Goal: Unclear

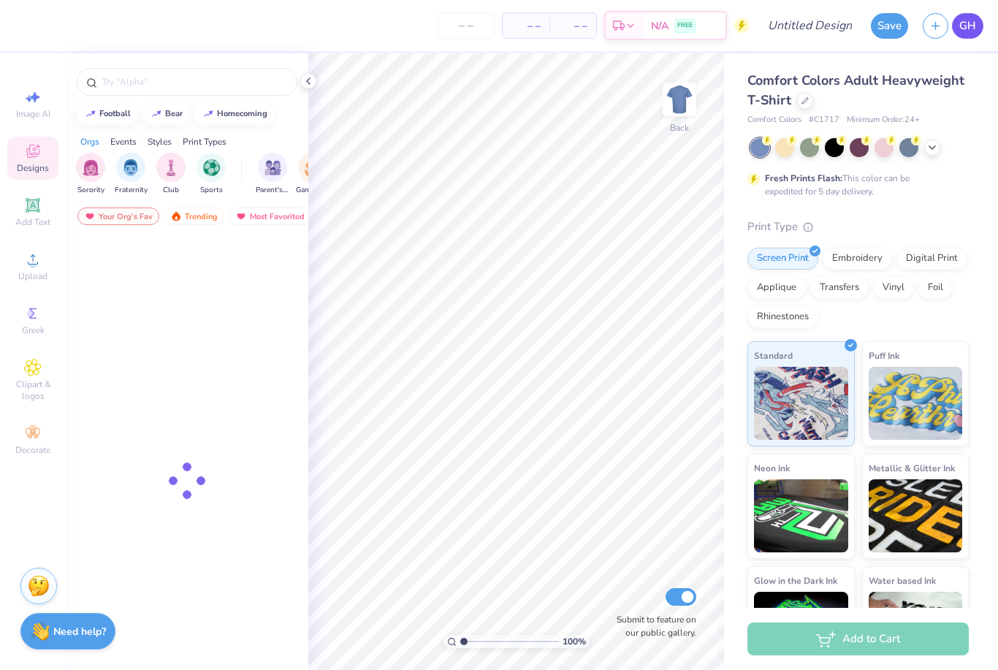
click at [957, 32] on link "GH" at bounding box center [967, 26] width 31 height 26
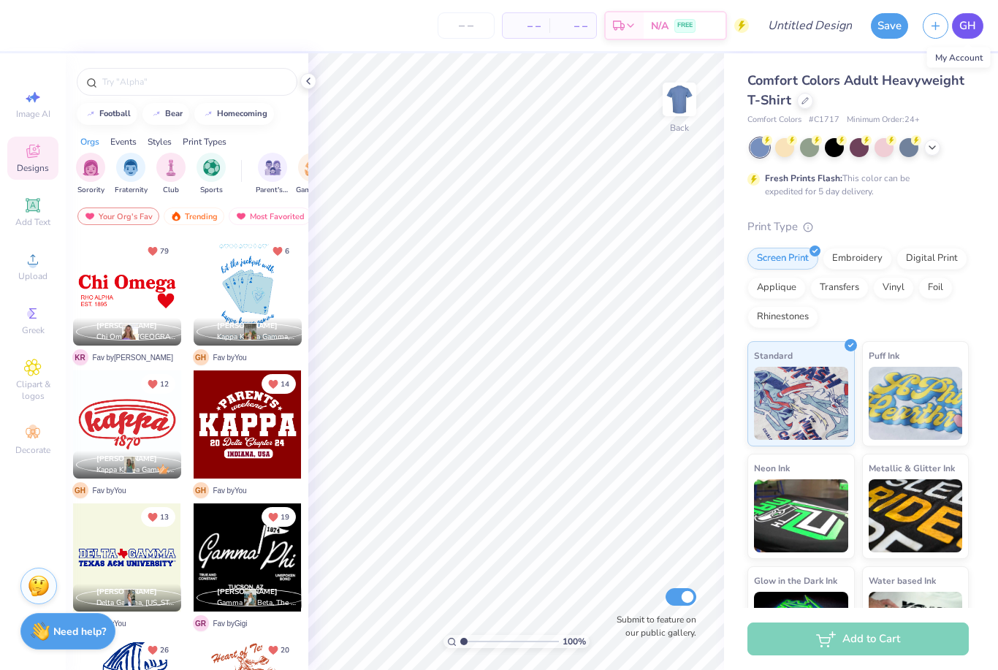
click at [957, 34] on link "GH" at bounding box center [967, 26] width 31 height 26
click at [965, 22] on span "GH" at bounding box center [967, 26] width 17 height 17
click at [966, 25] on span "GH" at bounding box center [967, 26] width 17 height 17
click at [964, 23] on span "GH" at bounding box center [967, 26] width 17 height 17
click at [979, 23] on link "GH" at bounding box center [967, 26] width 31 height 26
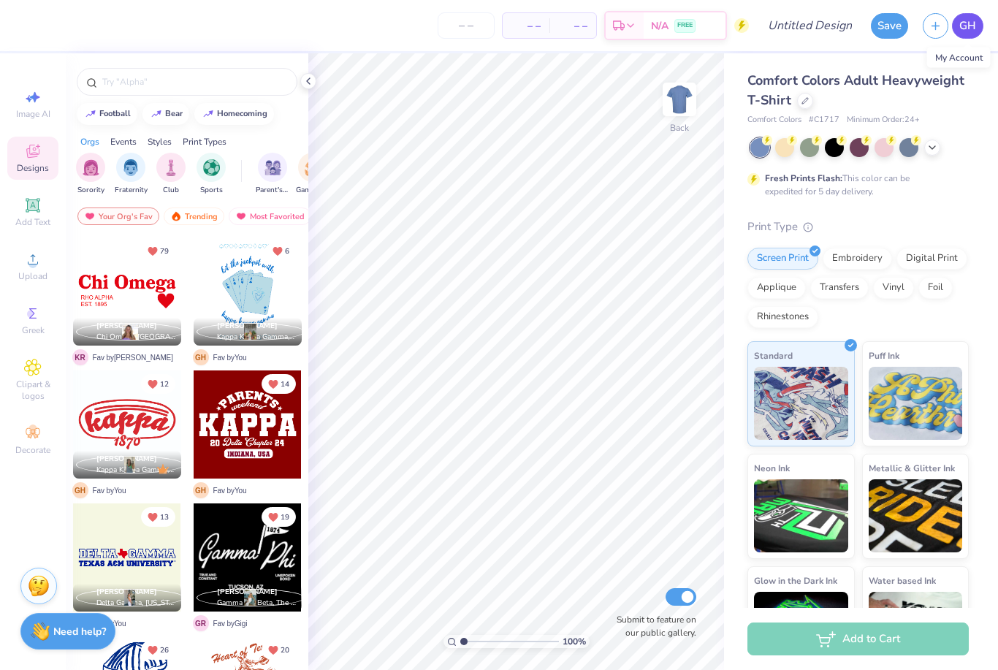
click at [968, 26] on span "GH" at bounding box center [967, 26] width 17 height 17
